Goal: Obtain resource: Obtain resource

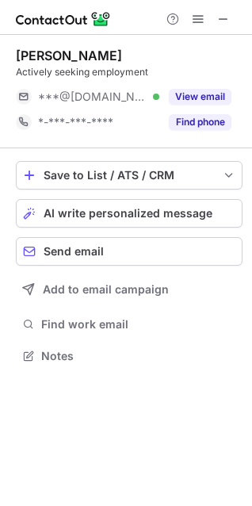
scroll to position [345, 252]
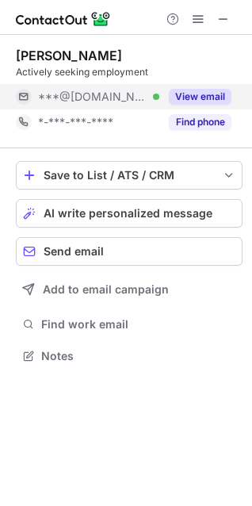
click at [178, 93] on button "View email" at bounding box center [200, 97] width 63 height 16
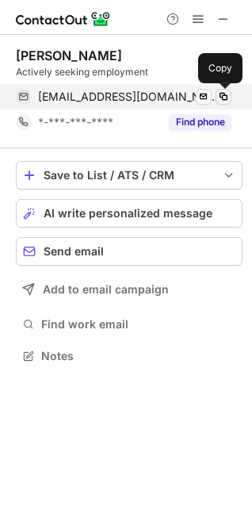
click at [227, 93] on span at bounding box center [224, 97] width 13 height 13
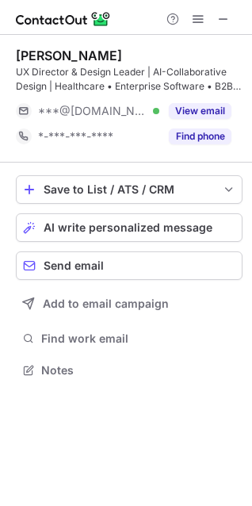
scroll to position [360, 252]
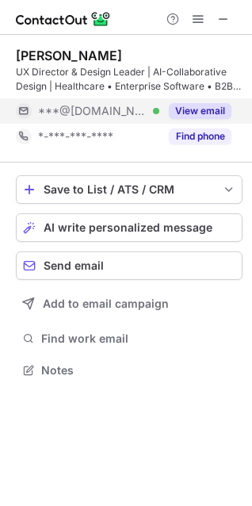
click at [175, 106] on button "View email" at bounding box center [200, 111] width 63 height 16
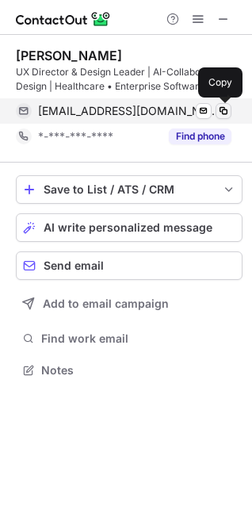
click at [224, 110] on span at bounding box center [224, 111] width 13 height 13
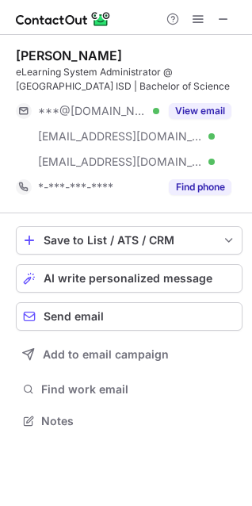
scroll to position [410, 252]
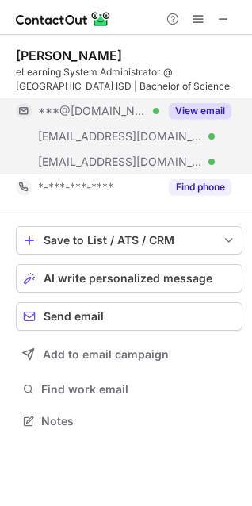
click at [198, 101] on div "View email" at bounding box center [196, 110] width 72 height 25
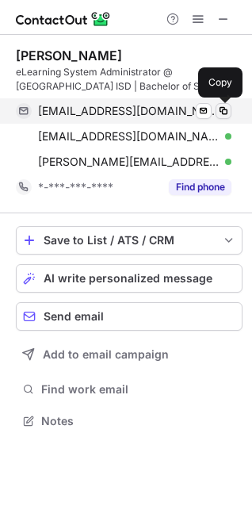
click at [223, 107] on span at bounding box center [224, 111] width 13 height 13
click at [228, 113] on span at bounding box center [224, 111] width 13 height 13
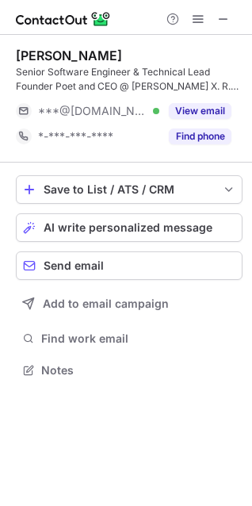
scroll to position [360, 252]
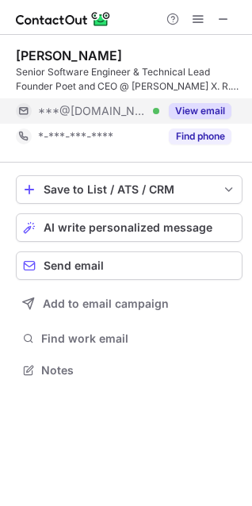
click at [179, 110] on button "View email" at bounding box center [200, 111] width 63 height 16
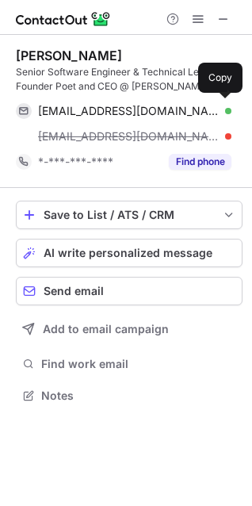
scroll to position [385, 252]
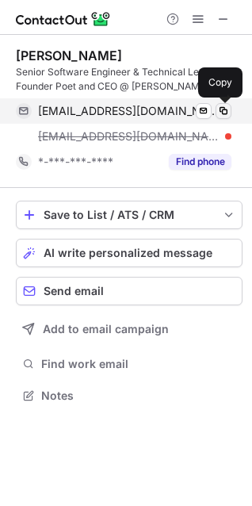
click at [225, 106] on span at bounding box center [224, 111] width 13 height 13
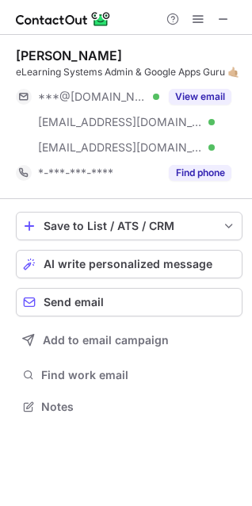
scroll to position [396, 252]
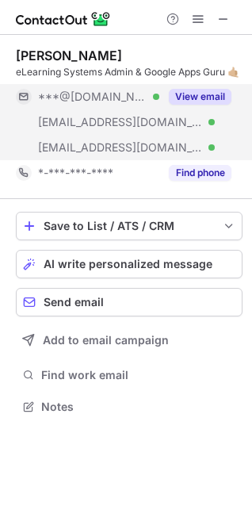
click at [196, 95] on button "View email" at bounding box center [200, 97] width 63 height 16
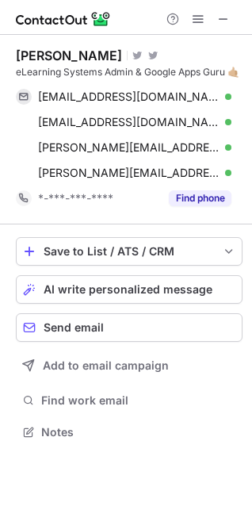
scroll to position [422, 252]
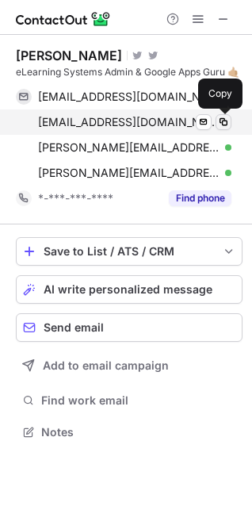
click at [221, 128] on span at bounding box center [224, 122] width 13 height 13
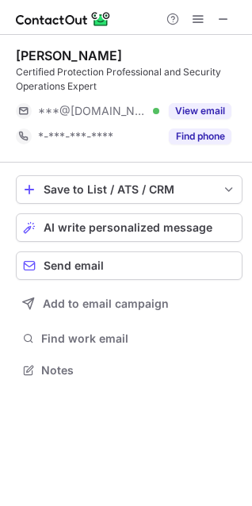
scroll to position [360, 252]
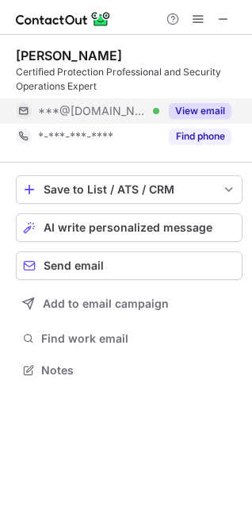
click at [204, 102] on div "View email" at bounding box center [196, 110] width 72 height 25
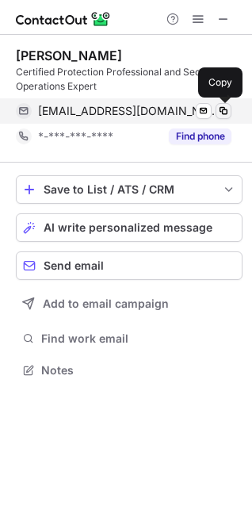
click at [221, 106] on span at bounding box center [224, 111] width 13 height 13
click at [220, 114] on span at bounding box center [224, 111] width 13 height 13
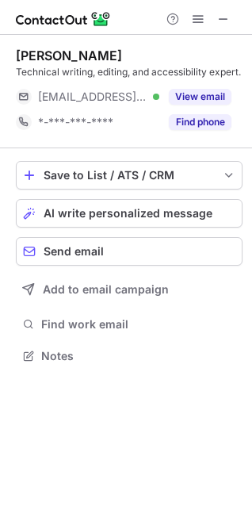
scroll to position [360, 252]
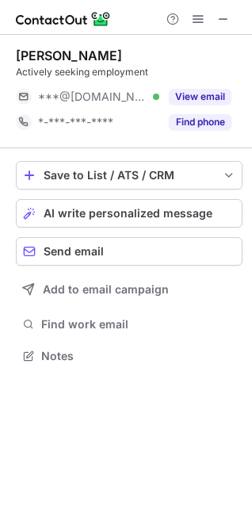
scroll to position [345, 252]
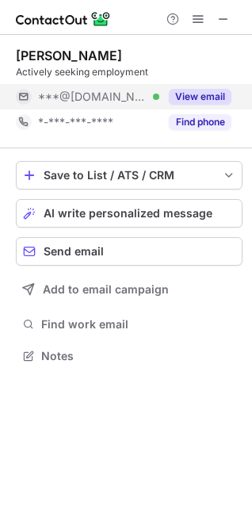
click at [200, 99] on button "View email" at bounding box center [200, 97] width 63 height 16
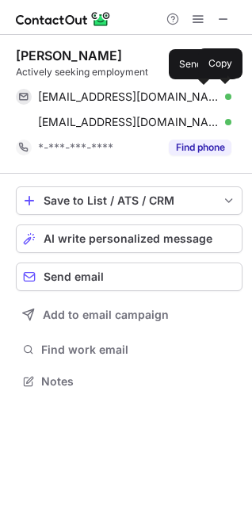
scroll to position [371, 252]
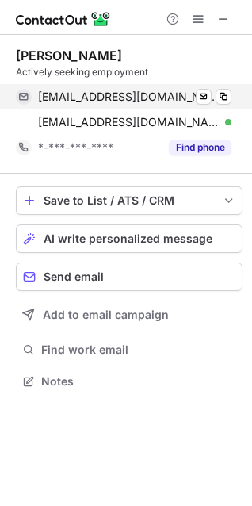
click at [232, 96] on div "slcooper52@gmail.com Verified Send email Copy" at bounding box center [124, 96] width 216 height 25
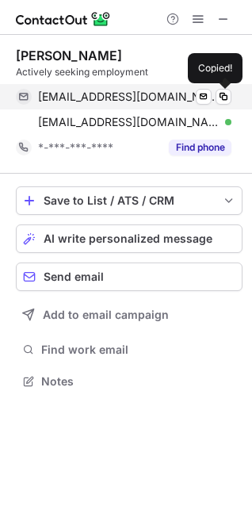
click at [232, 96] on div "slcooper52@gmail.com Verified Send email Copied!" at bounding box center [124, 96] width 216 height 25
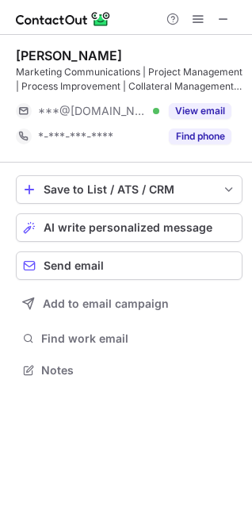
scroll to position [360, 252]
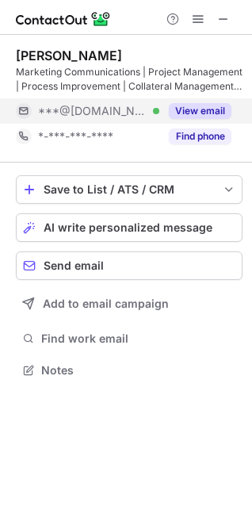
click at [212, 112] on button "View email" at bounding box center [200, 111] width 63 height 16
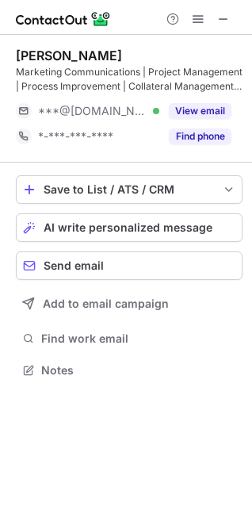
click at [212, 112] on button "View email" at bounding box center [200, 111] width 63 height 16
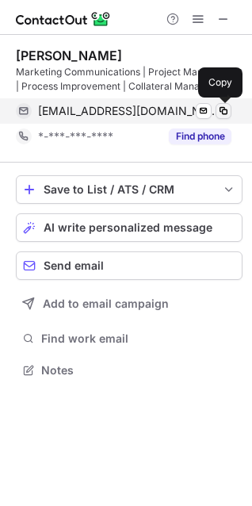
click at [222, 117] on button at bounding box center [224, 111] width 16 height 16
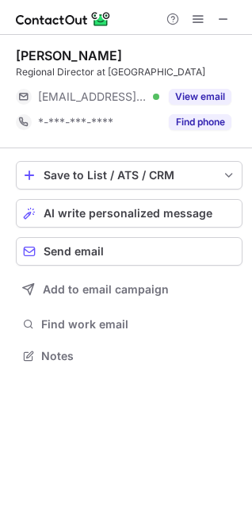
scroll to position [345, 252]
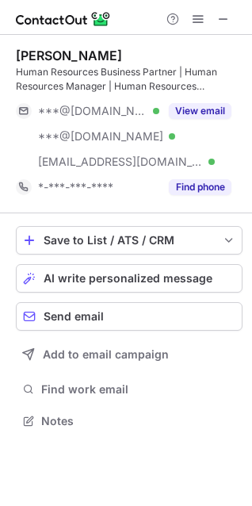
scroll to position [410, 252]
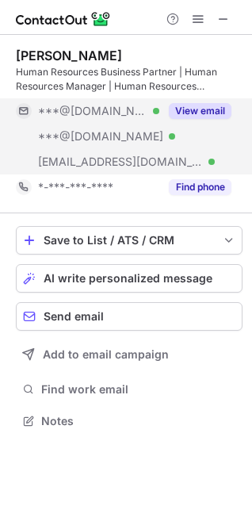
click at [195, 106] on button "View email" at bounding box center [200, 111] width 63 height 16
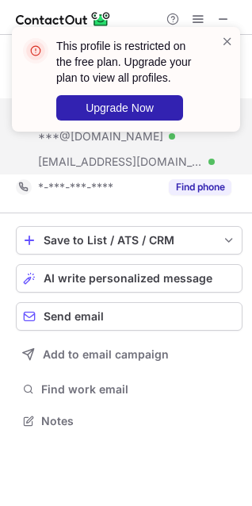
click at [221, 39] on div "This profile is restricted on the free plan. Upgrade your plan to view all prof…" at bounding box center [119, 79] width 203 height 92
click at [225, 40] on span at bounding box center [227, 41] width 13 height 16
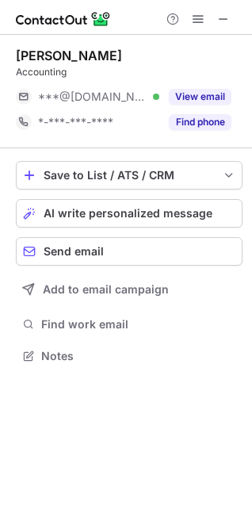
scroll to position [345, 252]
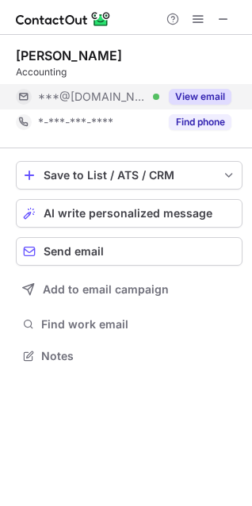
click at [203, 94] on button "View email" at bounding box center [200, 97] width 63 height 16
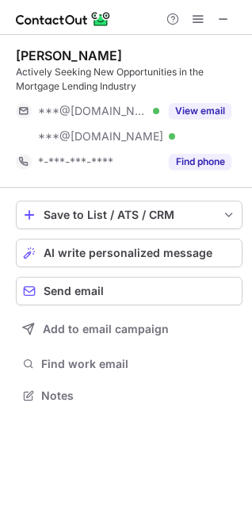
scroll to position [385, 252]
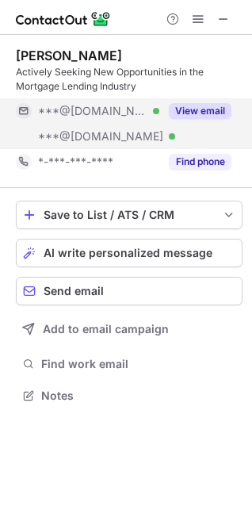
click at [187, 113] on button "View email" at bounding box center [200, 111] width 63 height 16
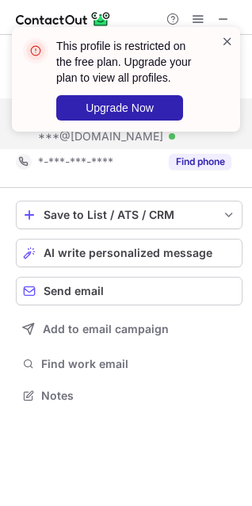
click at [229, 40] on span at bounding box center [227, 41] width 13 height 16
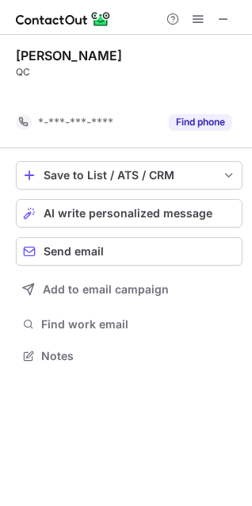
scroll to position [320, 252]
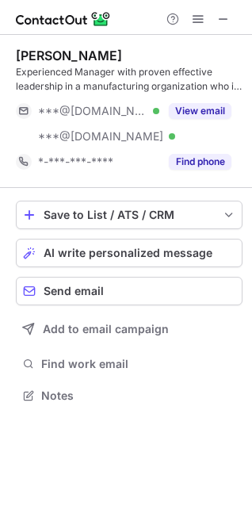
scroll to position [385, 252]
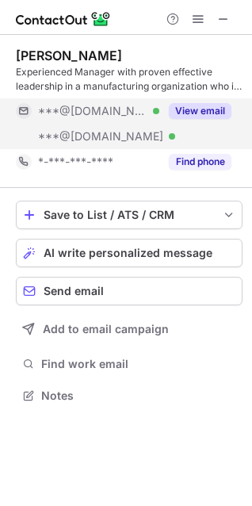
click at [178, 116] on button "View email" at bounding box center [200, 111] width 63 height 16
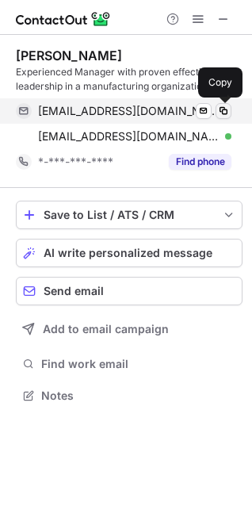
click at [223, 111] on span at bounding box center [224, 111] width 13 height 13
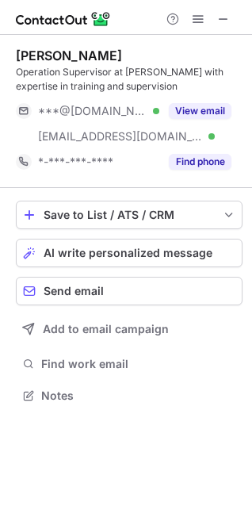
scroll to position [385, 252]
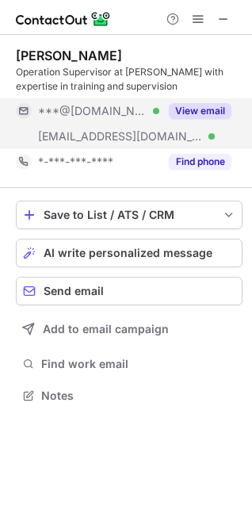
click at [213, 113] on button "View email" at bounding box center [200, 111] width 63 height 16
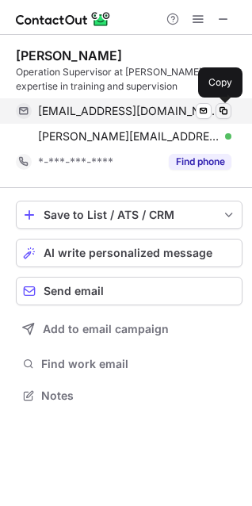
click at [223, 110] on span at bounding box center [224, 111] width 13 height 13
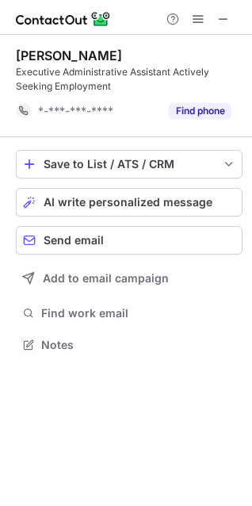
scroll to position [334, 252]
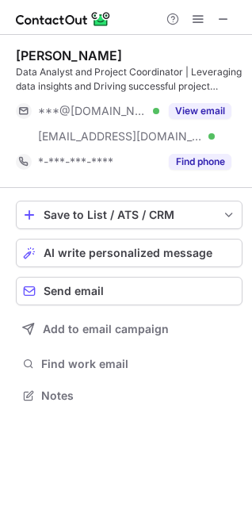
scroll to position [385, 252]
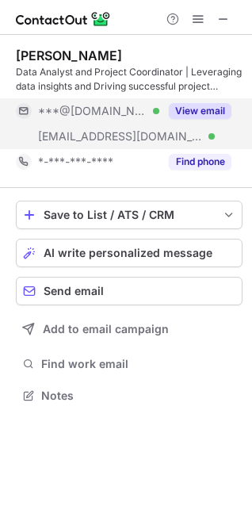
click at [199, 114] on button "View email" at bounding box center [200, 111] width 63 height 16
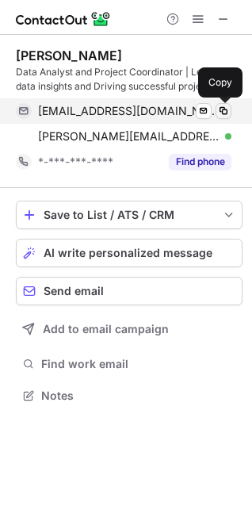
click at [222, 111] on span at bounding box center [224, 111] width 13 height 13
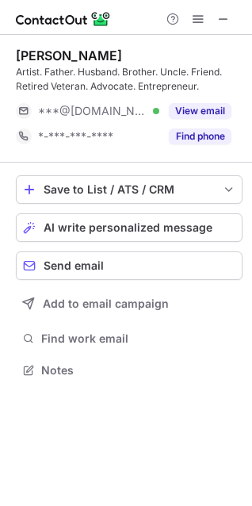
scroll to position [360, 252]
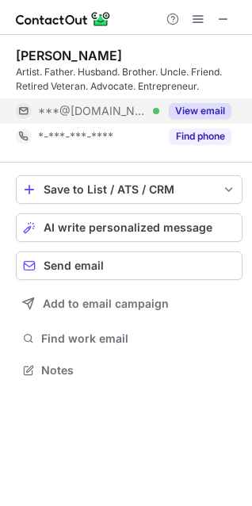
click at [200, 106] on button "View email" at bounding box center [200, 111] width 63 height 16
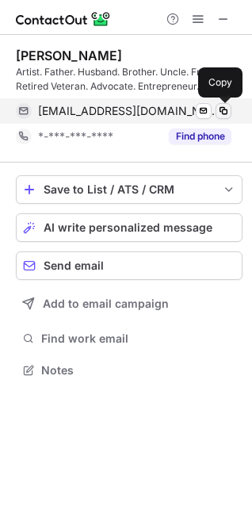
click at [224, 114] on span at bounding box center [224, 111] width 13 height 13
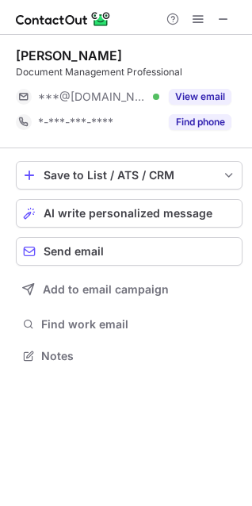
scroll to position [345, 252]
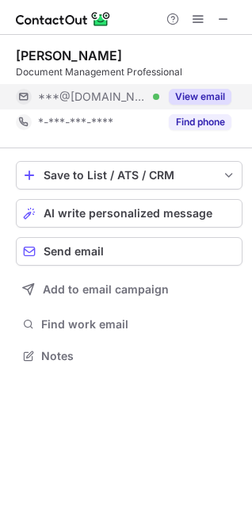
click at [187, 93] on button "View email" at bounding box center [200, 97] width 63 height 16
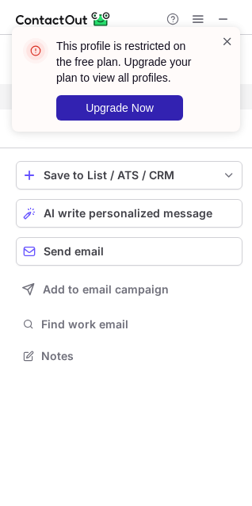
click at [225, 46] on span at bounding box center [227, 41] width 13 height 16
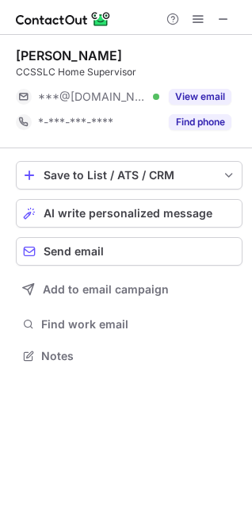
scroll to position [345, 252]
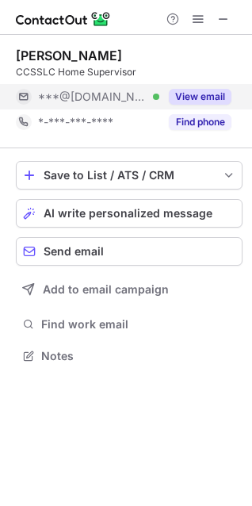
click at [206, 94] on button "View email" at bounding box center [200, 97] width 63 height 16
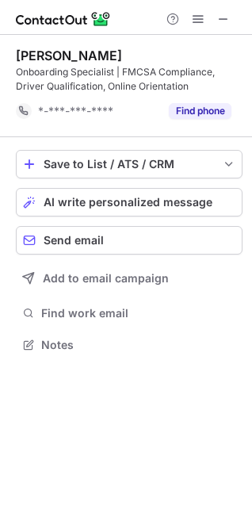
scroll to position [334, 252]
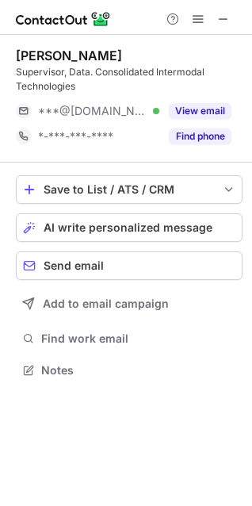
scroll to position [360, 252]
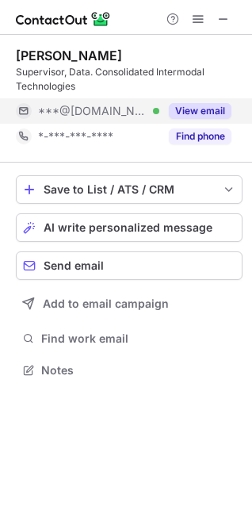
click at [208, 117] on button "View email" at bounding box center [200, 111] width 63 height 16
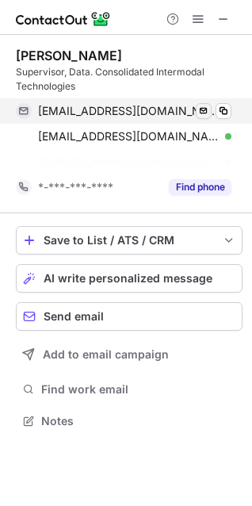
scroll to position [385, 252]
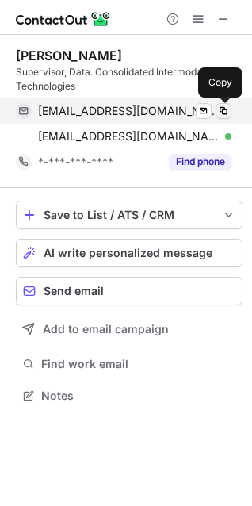
click at [221, 112] on span at bounding box center [224, 111] width 13 height 13
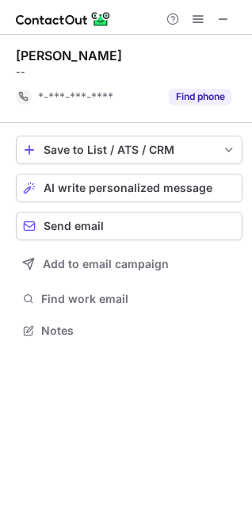
scroll to position [320, 252]
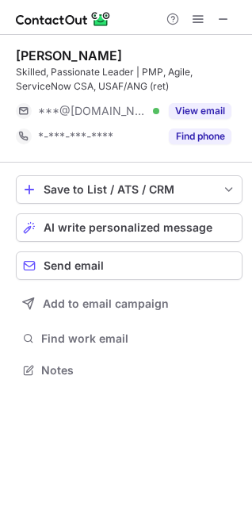
scroll to position [360, 252]
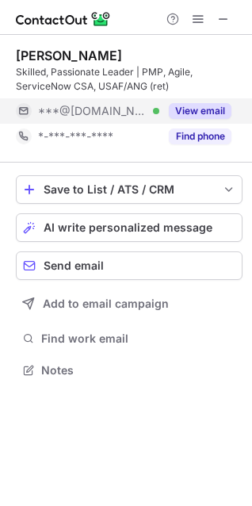
click at [180, 110] on button "View email" at bounding box center [200, 111] width 63 height 16
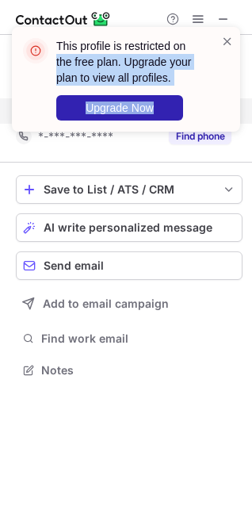
drag, startPoint x: 180, startPoint y: 110, endPoint x: 202, endPoint y: -11, distance: 122.7
click at [202, 0] on html "This profile is restricted on the free plan. Upgrade your plan to view all prof…" at bounding box center [126, 253] width 252 height 506
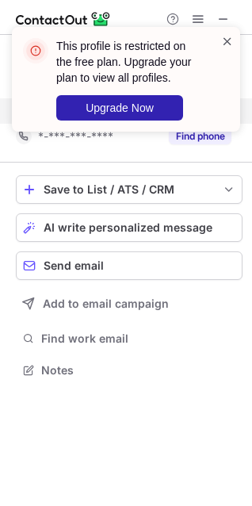
click at [229, 40] on span at bounding box center [227, 41] width 13 height 16
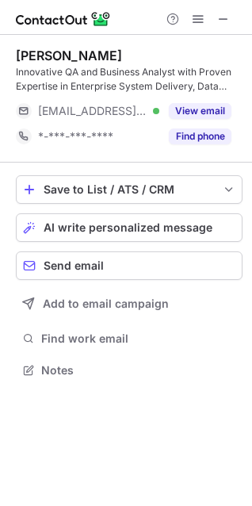
scroll to position [360, 252]
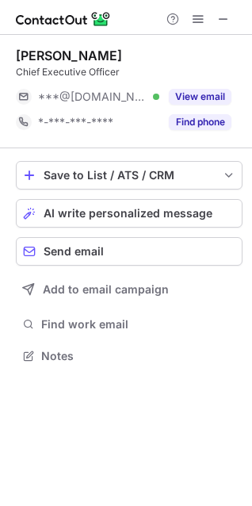
scroll to position [345, 252]
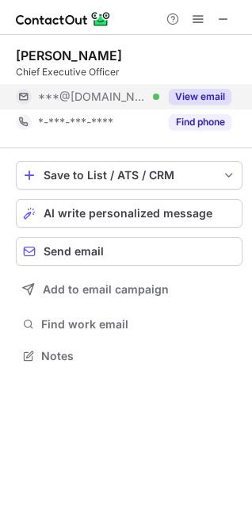
click at [191, 97] on button "View email" at bounding box center [200, 97] width 63 height 16
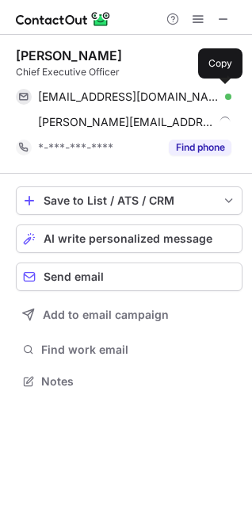
scroll to position [371, 252]
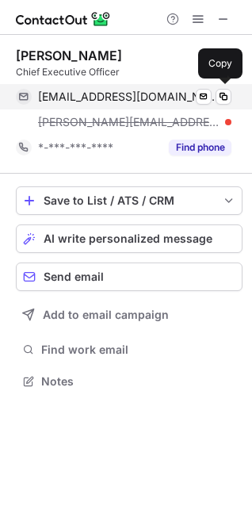
click at [187, 98] on div "[EMAIL_ADDRESS][DOMAIN_NAME] Verified" at bounding box center [135, 97] width 194 height 14
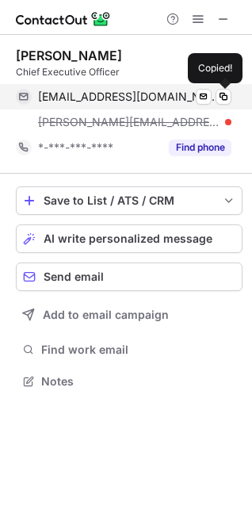
click at [187, 98] on div "[EMAIL_ADDRESS][DOMAIN_NAME] Verified" at bounding box center [135, 97] width 194 height 14
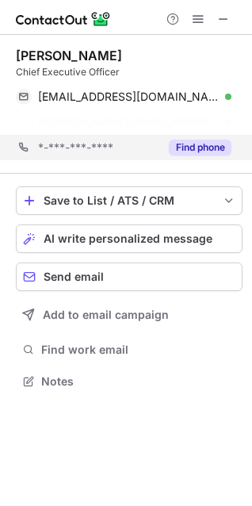
scroll to position [345, 252]
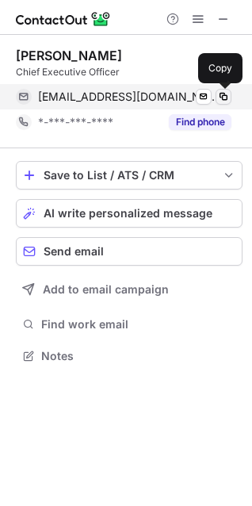
click at [225, 94] on span at bounding box center [224, 97] width 13 height 13
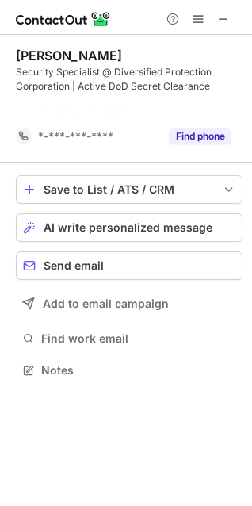
scroll to position [334, 252]
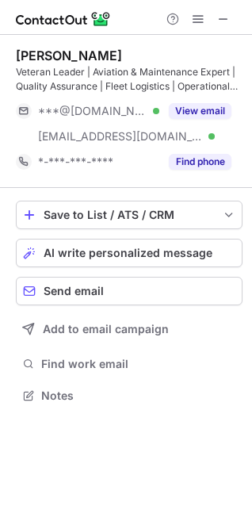
scroll to position [385, 252]
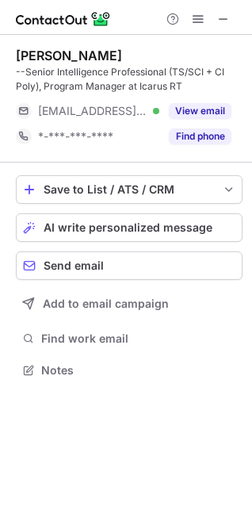
scroll to position [360, 252]
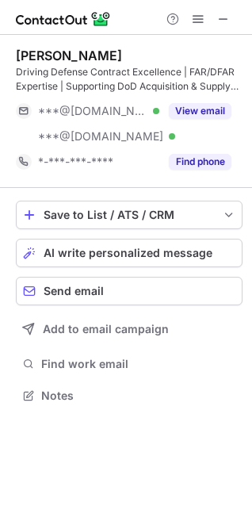
scroll to position [385, 252]
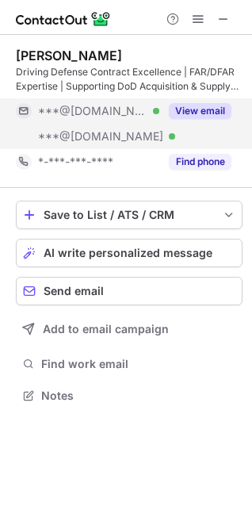
click at [187, 108] on button "View email" at bounding box center [200, 111] width 63 height 16
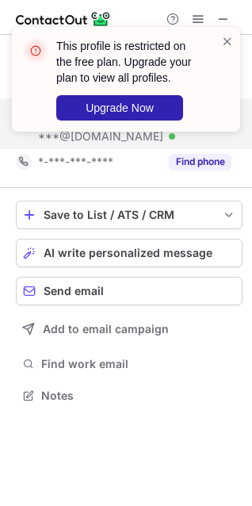
click at [187, 108] on div "This profile is restricted on the free plan. Upgrade your plan to view all prof…" at bounding box center [126, 85] width 254 height 149
click at [228, 45] on span at bounding box center [227, 41] width 13 height 16
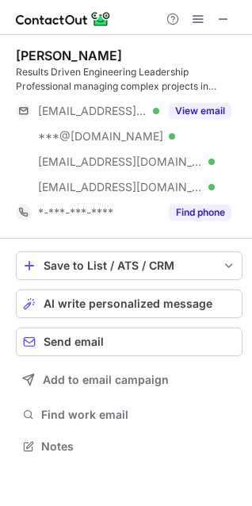
scroll to position [436, 252]
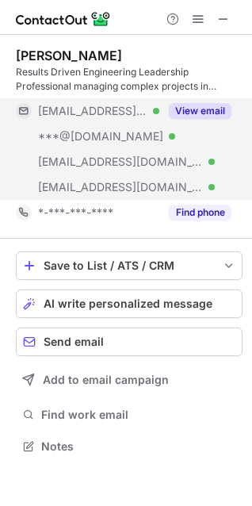
click at [197, 106] on button "View email" at bounding box center [200, 111] width 63 height 16
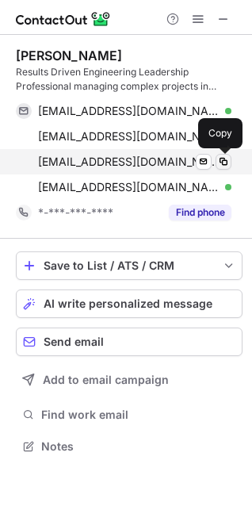
click at [225, 164] on span at bounding box center [224, 162] width 13 height 13
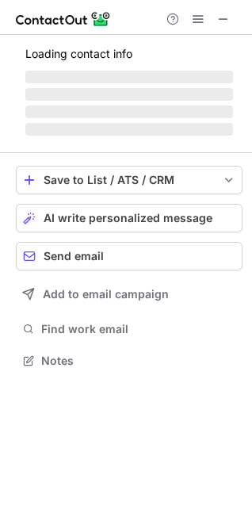
scroll to position [345, 252]
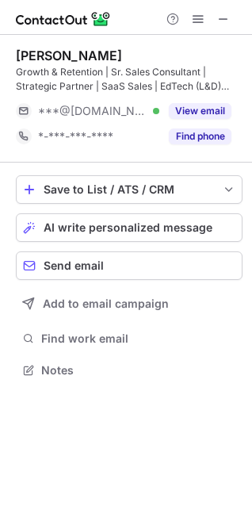
scroll to position [360, 252]
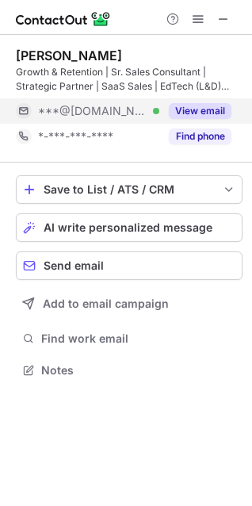
click at [204, 110] on button "View email" at bounding box center [200, 111] width 63 height 16
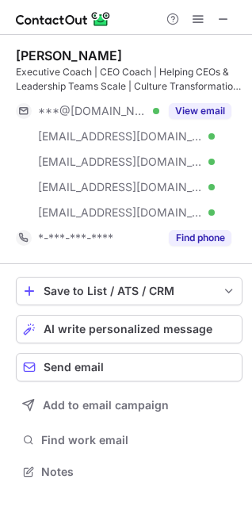
scroll to position [461, 252]
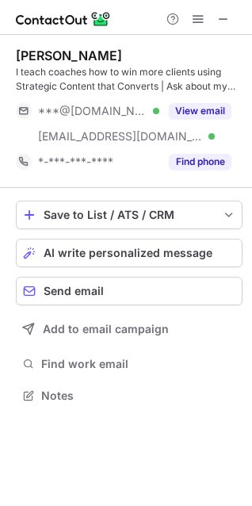
scroll to position [385, 252]
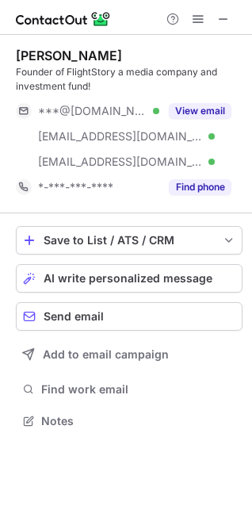
scroll to position [410, 252]
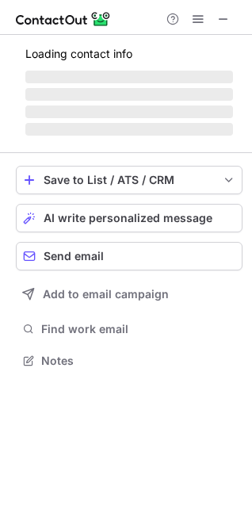
scroll to position [360, 252]
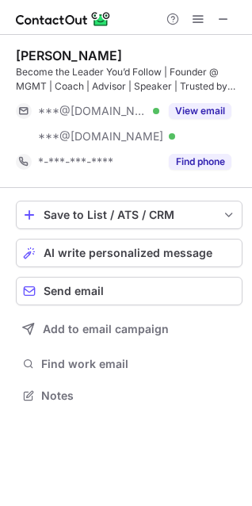
scroll to position [385, 252]
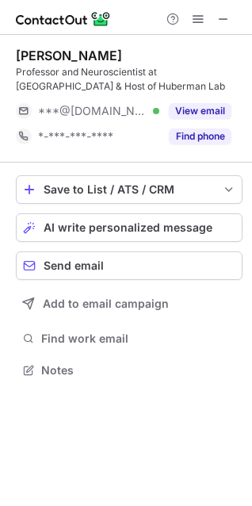
scroll to position [360, 252]
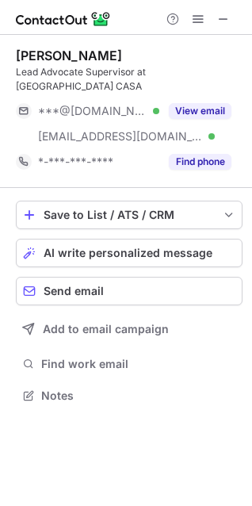
scroll to position [371, 252]
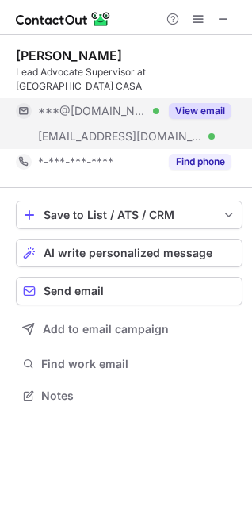
drag, startPoint x: 186, startPoint y: 109, endPoint x: 183, endPoint y: 94, distance: 14.6
click at [183, 98] on div "View email" at bounding box center [196, 110] width 72 height 25
click at [183, 104] on div "***@[DOMAIN_NAME]" at bounding box center [135, 111] width 194 height 14
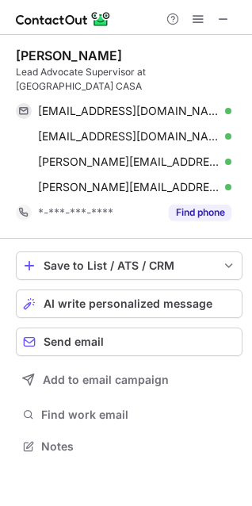
scroll to position [422, 252]
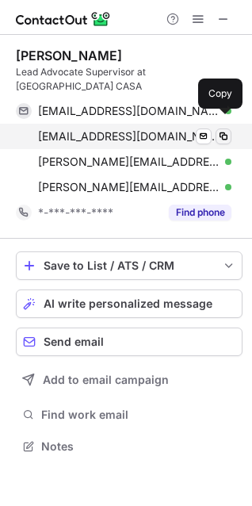
click at [221, 130] on span at bounding box center [224, 136] width 13 height 13
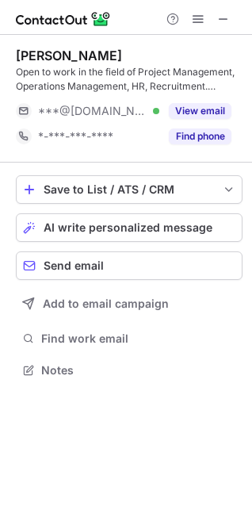
scroll to position [360, 252]
click at [194, 111] on button "View email" at bounding box center [200, 111] width 63 height 16
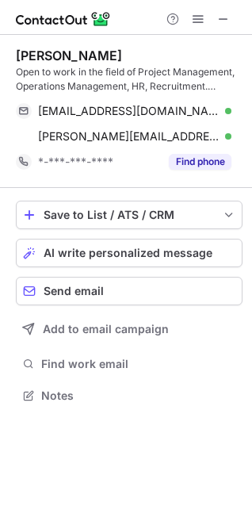
scroll to position [385, 252]
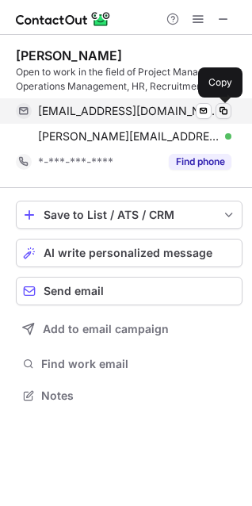
click at [226, 112] on span at bounding box center [224, 111] width 13 height 13
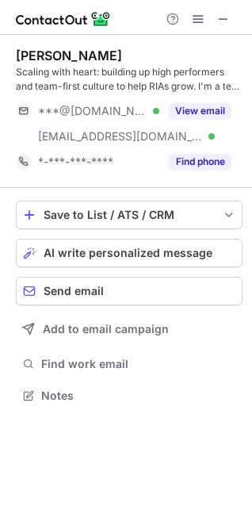
scroll to position [385, 252]
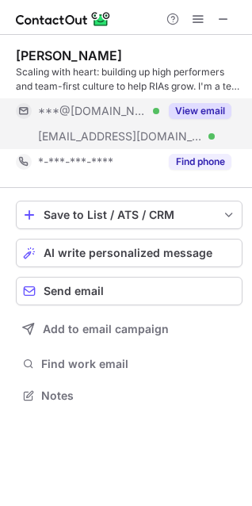
click at [205, 103] on button "View email" at bounding box center [200, 111] width 63 height 16
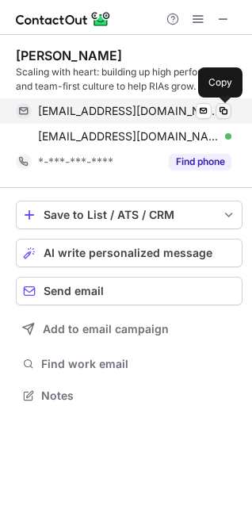
click at [221, 114] on span at bounding box center [224, 111] width 13 height 13
